Goal: Book appointment/travel/reservation

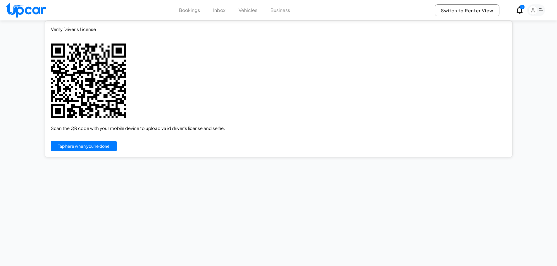
click at [40, 12] on img at bounding box center [26, 10] width 40 height 15
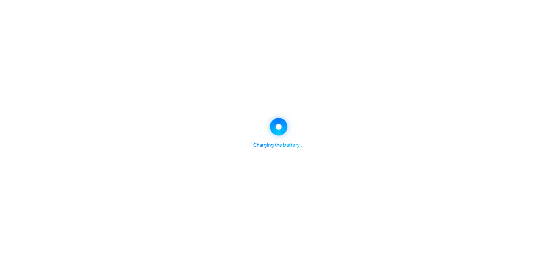
select select "********"
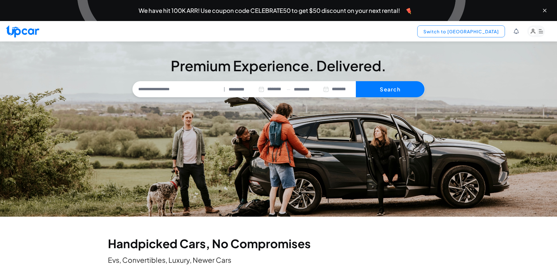
click at [491, 32] on button "Switch to Upper View" at bounding box center [461, 31] width 88 height 12
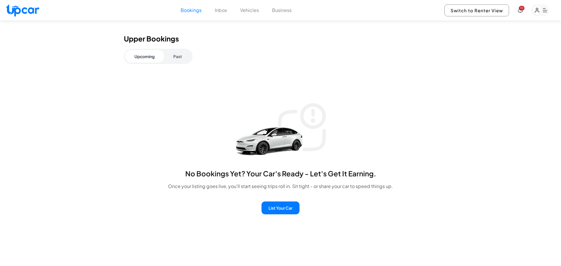
click at [173, 54] on button "Past" at bounding box center [177, 56] width 27 height 13
